Goal: Task Accomplishment & Management: Complete application form

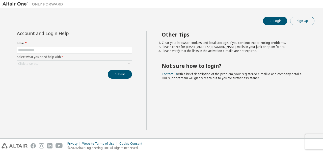
click at [303, 21] on button "Sign Up" at bounding box center [302, 21] width 24 height 9
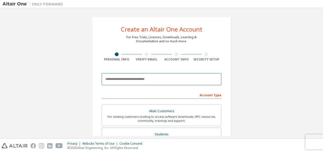
click at [173, 80] on input "email" at bounding box center [161, 79] width 119 height 12
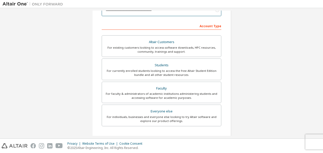
scroll to position [70, 0]
type input "**********"
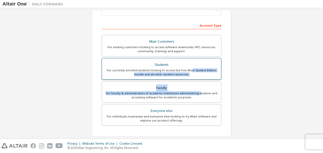
drag, startPoint x: 199, startPoint y: 91, endPoint x: 191, endPoint y: 70, distance: 22.7
click at [191, 70] on div "Altair Customers For existing customers looking to access software downloads, H…" at bounding box center [161, 81] width 119 height 92
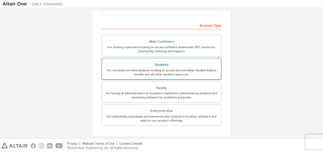
click at [191, 70] on div "For currently enrolled students looking to access the free Altair Student Editi…" at bounding box center [161, 72] width 113 height 8
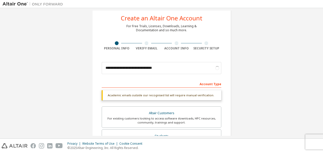
scroll to position [11, 0]
click at [224, 75] on div "**********" at bounding box center [161, 140] width 139 height 268
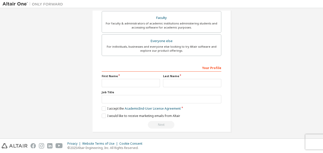
scroll to position [153, 0]
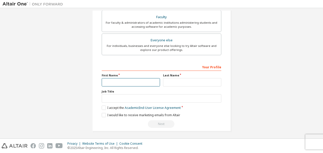
click at [113, 80] on input "text" at bounding box center [131, 82] width 58 height 8
type input "*****"
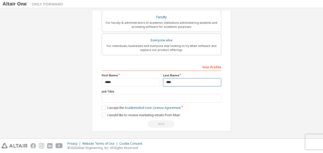
type input "****"
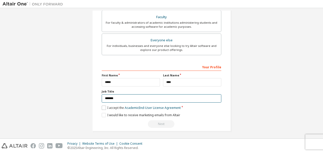
type input "*******"
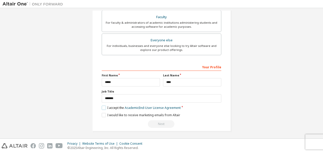
click at [104, 106] on label "I accept the Academic End-User License Agreement" at bounding box center [141, 108] width 79 height 4
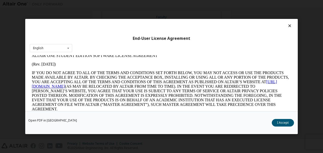
scroll to position [13, 0]
click at [60, 51] on div "English English" at bounding box center [51, 48] width 42 height 8
click at [88, 72] on p "IF YOU DO NOT AGREE TO ALL OF THE TERMS AND CONDITIONS SET FORTH BELOW, YOU MAY…" at bounding box center [161, 90] width 259 height 41
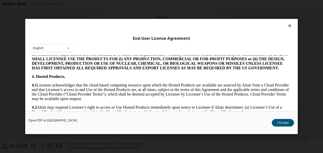
scroll to position [382, 0]
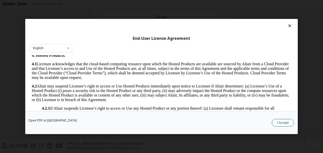
click at [283, 124] on button "I Accept" at bounding box center [282, 123] width 22 height 8
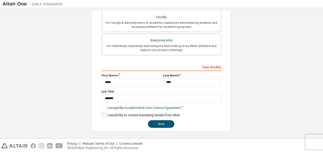
click at [104, 113] on label "I would like to receive marketing emails from Altair" at bounding box center [141, 115] width 78 height 4
click at [163, 122] on button "Next" at bounding box center [161, 124] width 26 height 8
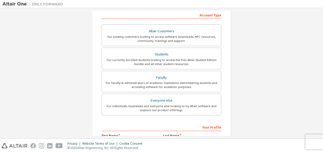
scroll to position [140, 0]
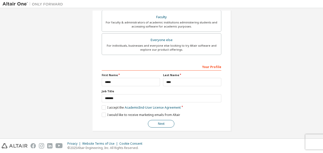
type input "**********"
click at [166, 120] on button "Next" at bounding box center [161, 124] width 26 height 8
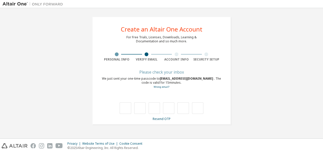
scroll to position [0, 0]
type input "*"
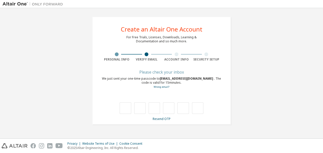
type input "*"
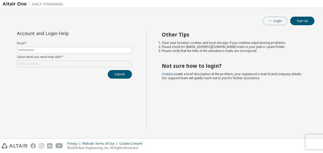
click at [278, 19] on button "Login" at bounding box center [275, 21] width 24 height 9
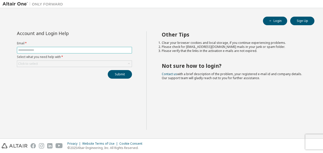
click at [77, 52] on input "text" at bounding box center [74, 50] width 112 height 4
type input "**********"
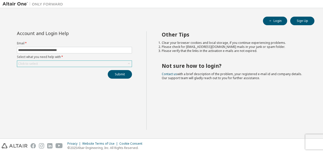
click at [77, 65] on div "Click to select" at bounding box center [74, 64] width 114 height 6
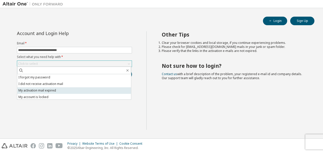
scroll to position [14, 0]
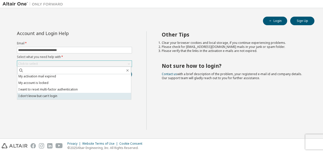
click at [69, 95] on li "I don't know but can't login" at bounding box center [74, 96] width 114 height 7
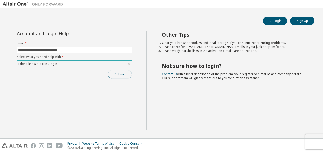
click at [125, 70] on button "Submit" at bounding box center [120, 74] width 24 height 9
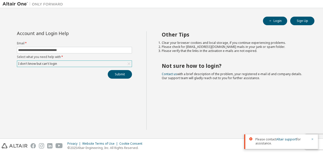
click at [312, 139] on icon "button" at bounding box center [312, 139] width 2 height 2
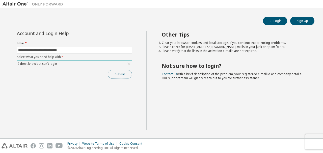
click at [113, 75] on button "Submit" at bounding box center [120, 74] width 24 height 9
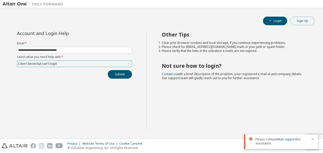
click at [297, 23] on button "Sign Up" at bounding box center [302, 21] width 24 height 9
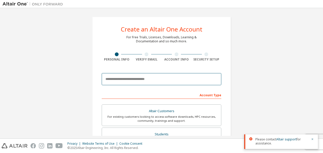
click at [150, 80] on input "email" at bounding box center [161, 79] width 119 height 12
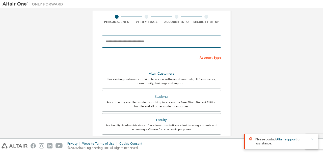
scroll to position [37, 0]
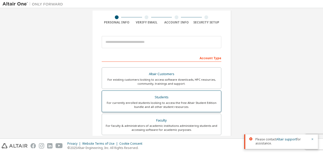
click at [156, 94] on div "Students" at bounding box center [161, 97] width 113 height 7
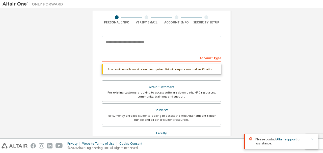
click at [147, 44] on input "email" at bounding box center [161, 42] width 119 height 12
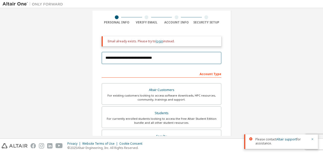
type input "**********"
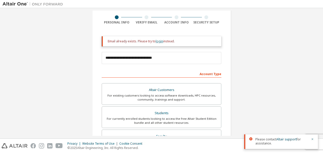
click at [159, 42] on link "login" at bounding box center [159, 41] width 7 height 4
